Goal: Task Accomplishment & Management: Manage account settings

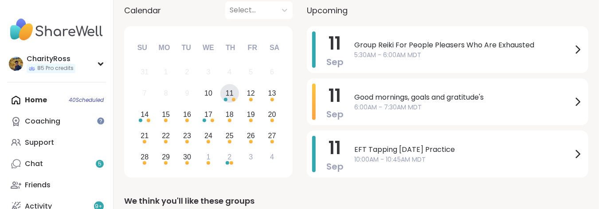
click at [52, 100] on div "Home 40 Scheduled Coaching Support Chat 5 Friends Activity 9 + Host" at bounding box center [56, 164] width 99 height 149
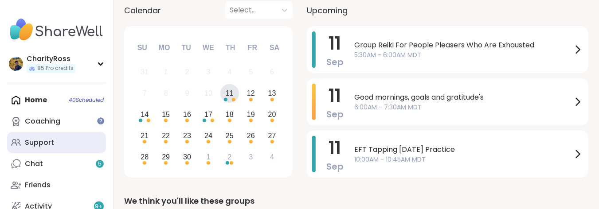
click at [61, 149] on link "Support" at bounding box center [56, 142] width 99 height 21
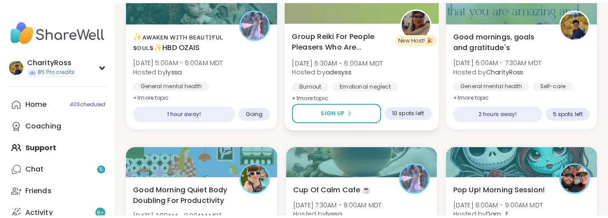
scroll to position [177, 0]
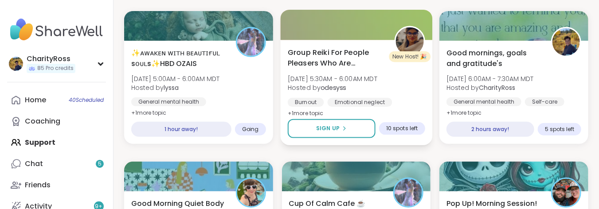
click at [408, 39] on img at bounding box center [410, 42] width 28 height 28
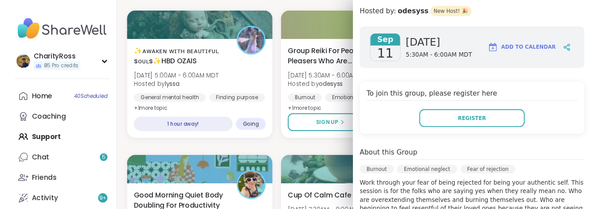
scroll to position [0, 0]
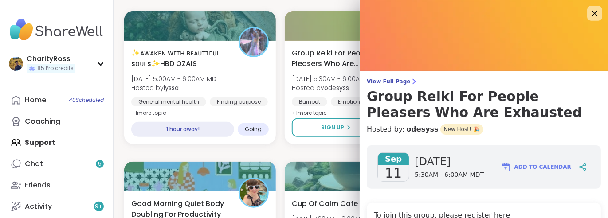
click at [592, 14] on icon at bounding box center [595, 14] width 6 height 6
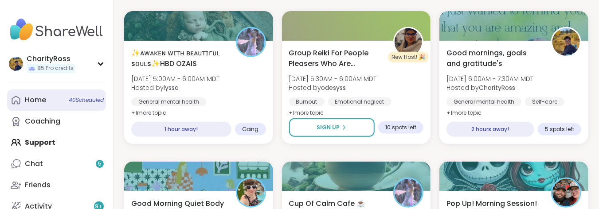
click at [47, 99] on link "Home 40 Scheduled" at bounding box center [56, 100] width 99 height 21
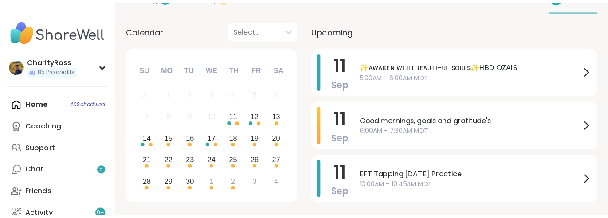
scroll to position [118, 0]
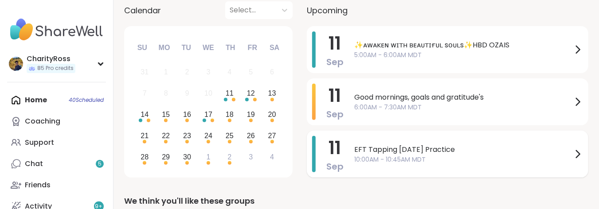
click at [347, 156] on div "[DATE] EFT Tapping [DATE] Practice 10:00AM - 10:45AM MDT" at bounding box center [448, 154] width 282 height 47
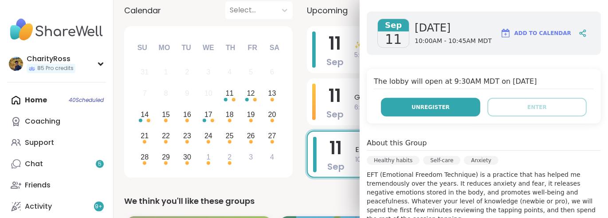
click at [398, 109] on button "Unregister" at bounding box center [430, 107] width 99 height 19
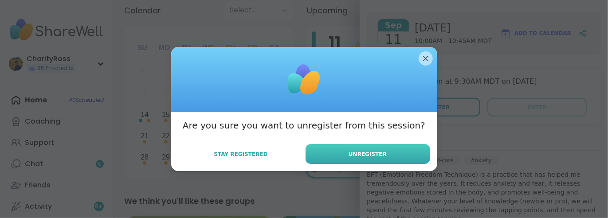
click at [384, 156] on button "Unregister" at bounding box center [368, 154] width 125 height 20
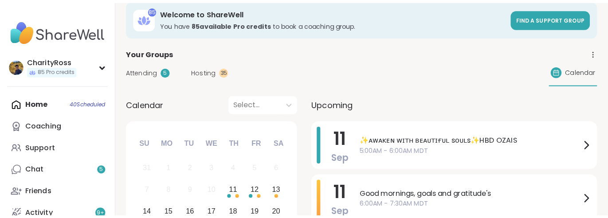
scroll to position [0, 0]
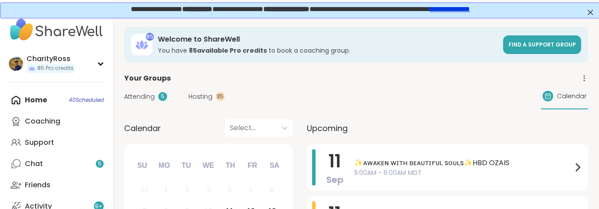
click at [384, 158] on span "✨ᴀᴡᴀᴋᴇɴ ᴡɪᴛʜ ʙᴇᴀᴜᴛɪғᴜʟ sᴏᴜʟs✨HBD OZAIS" at bounding box center [463, 163] width 218 height 11
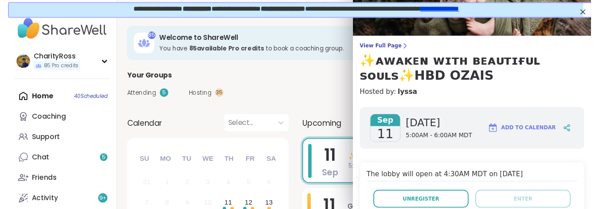
scroll to position [59, 0]
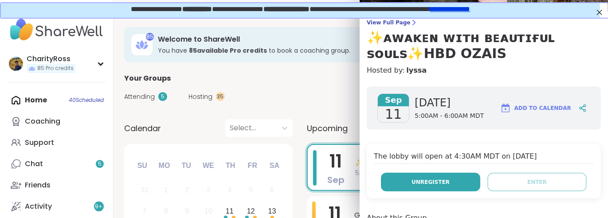
click at [409, 186] on button "Unregister" at bounding box center [430, 182] width 99 height 19
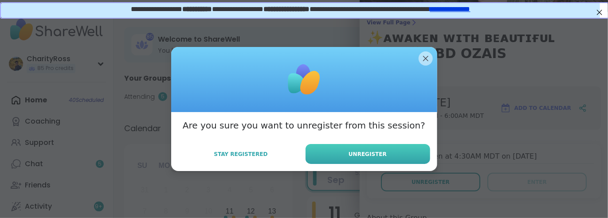
click at [397, 153] on button "Unregister" at bounding box center [368, 154] width 125 height 20
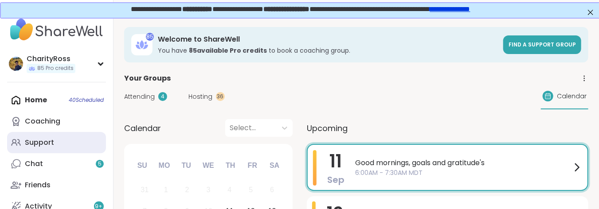
click at [54, 141] on link "Support" at bounding box center [56, 142] width 99 height 21
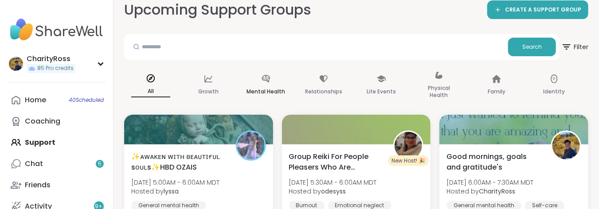
scroll to position [118, 0]
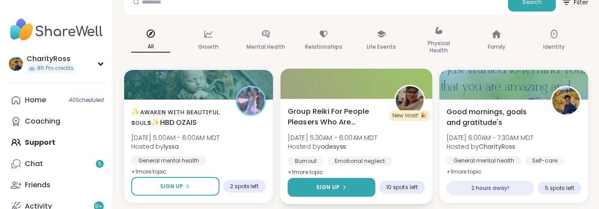
click at [322, 184] on span "Sign Up" at bounding box center [328, 188] width 24 height 8
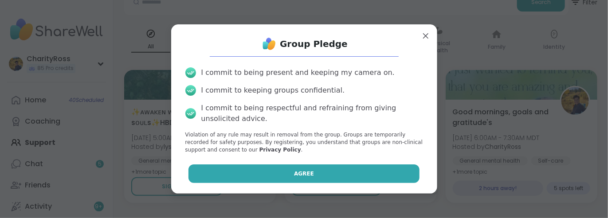
click at [321, 175] on button "Agree" at bounding box center [304, 174] width 231 height 19
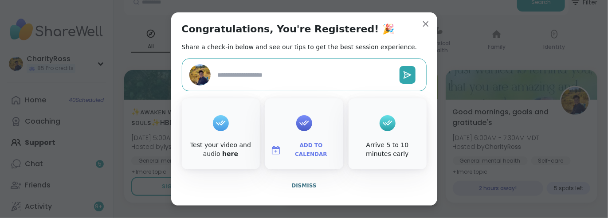
type textarea "*"
click at [303, 184] on span "Dismiss" at bounding box center [303, 186] width 25 height 6
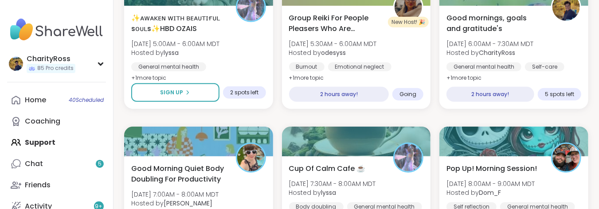
scroll to position [236, 0]
